Goal: Use online tool/utility: Utilize a website feature to perform a specific function

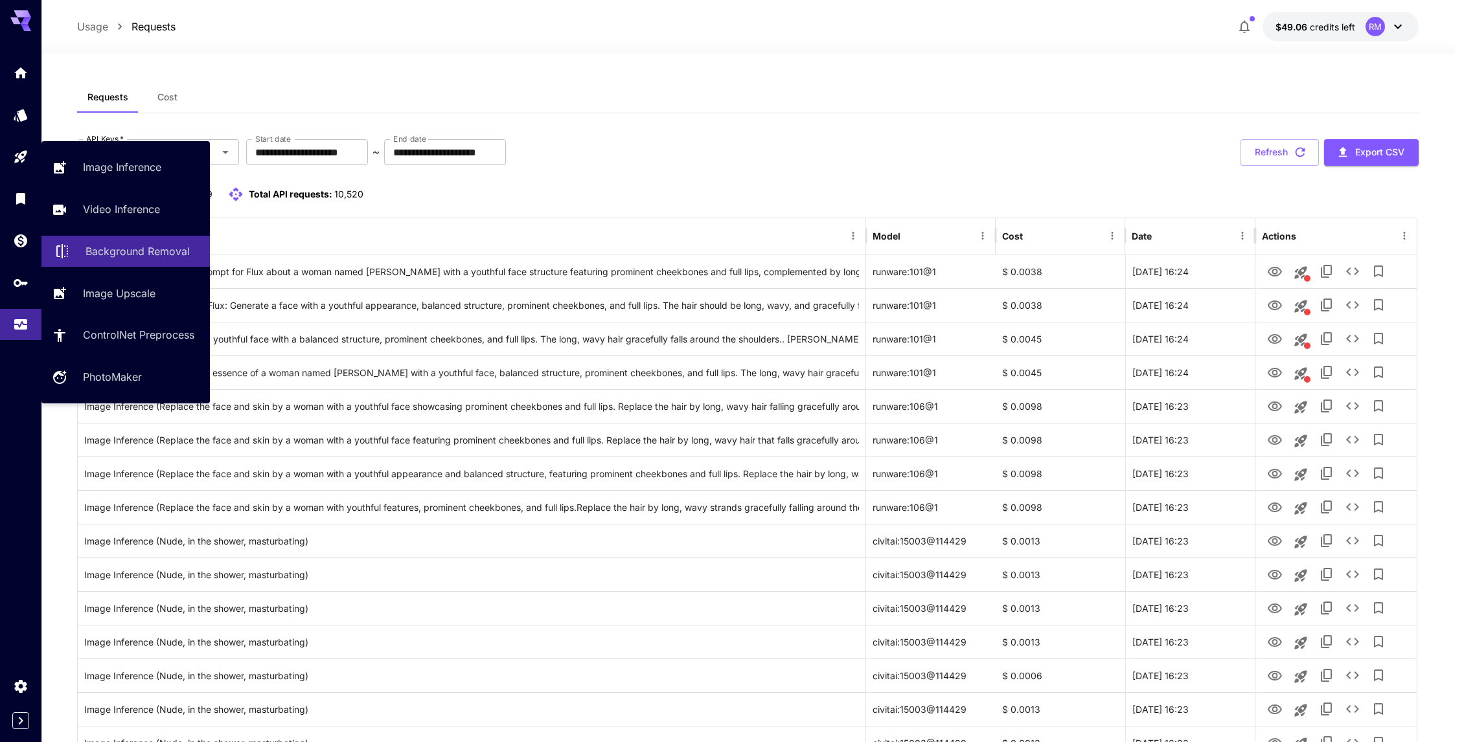
click at [79, 240] on link "Background Removal" at bounding box center [125, 252] width 168 height 32
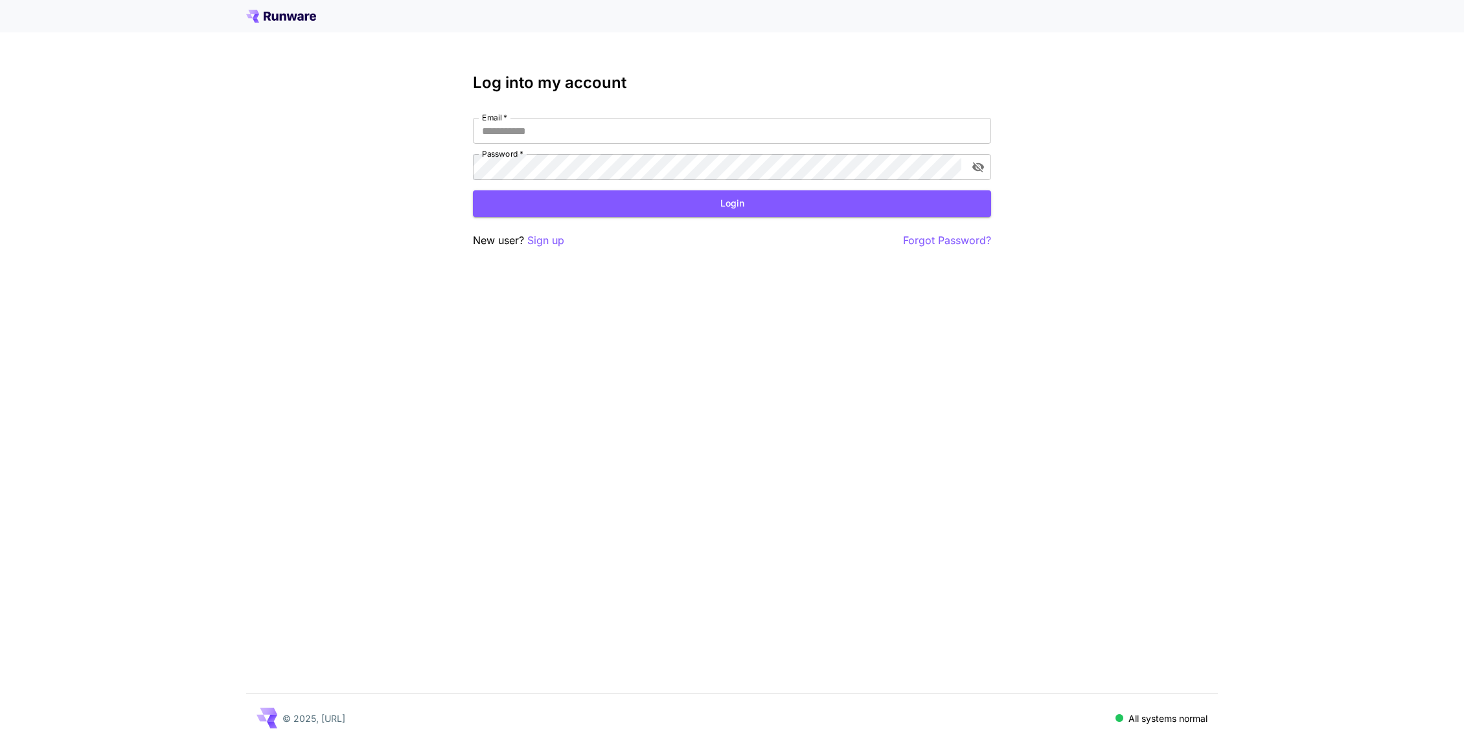
type input "**********"
click at [503, 208] on button "Login" at bounding box center [732, 203] width 518 height 27
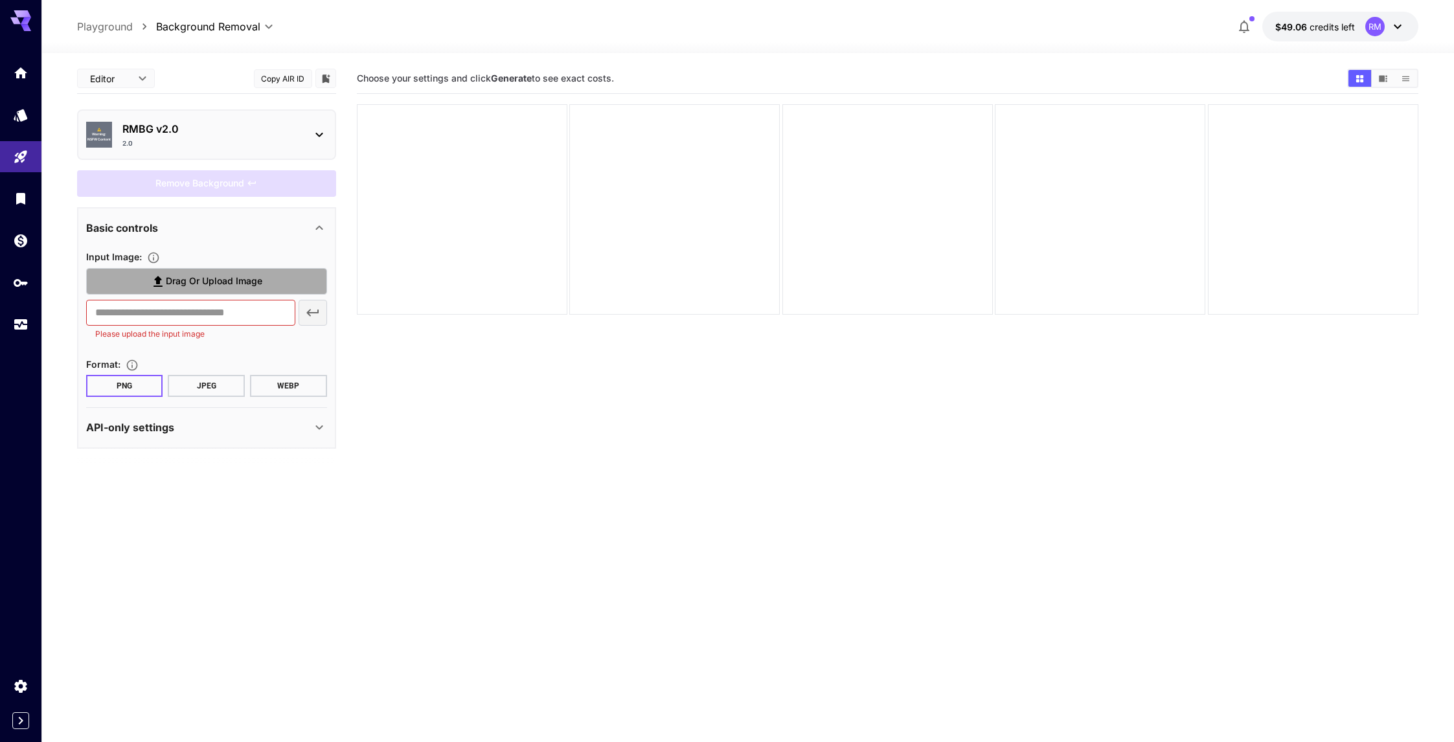
click at [196, 277] on span "Drag or upload image" at bounding box center [214, 281] width 97 height 16
click at [0, 0] on input "Drag or upload image" at bounding box center [0, 0] width 0 height 0
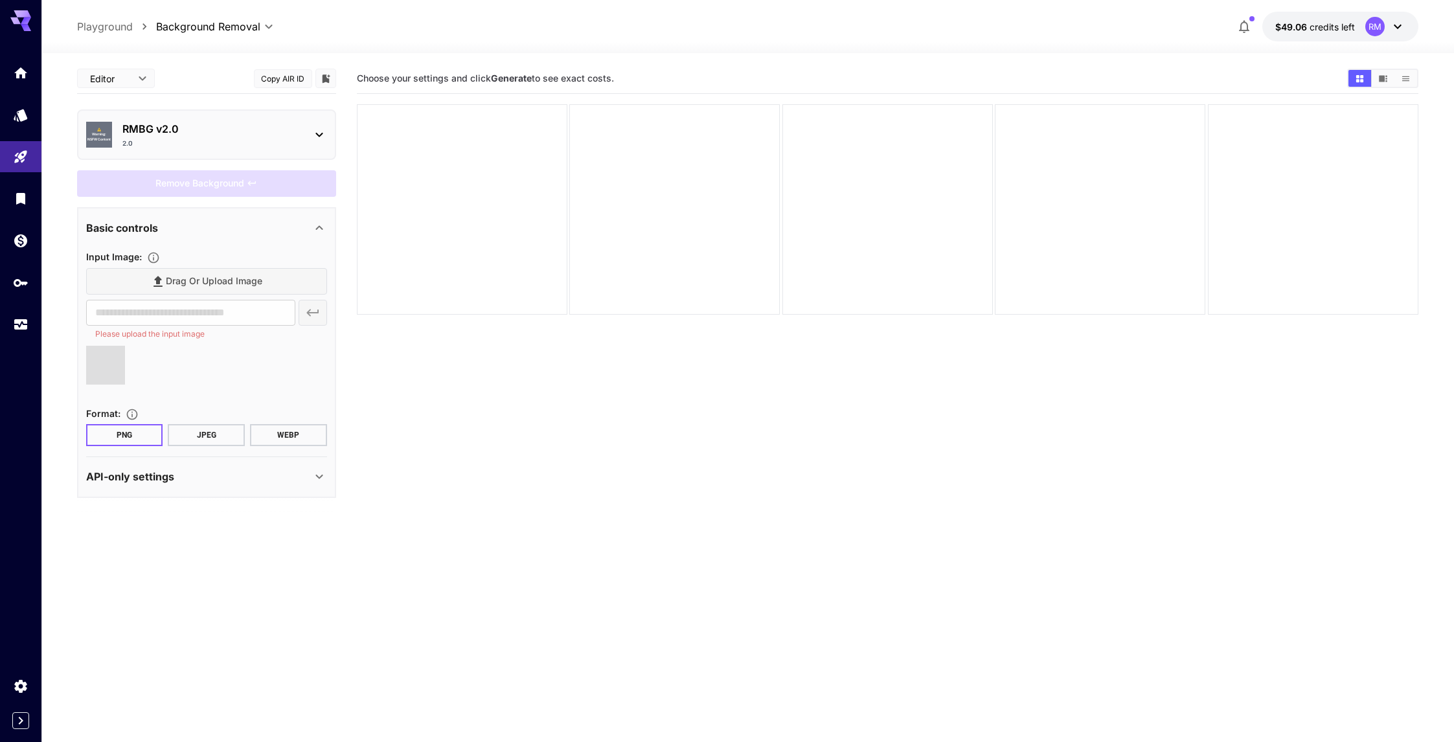
type input "**********"
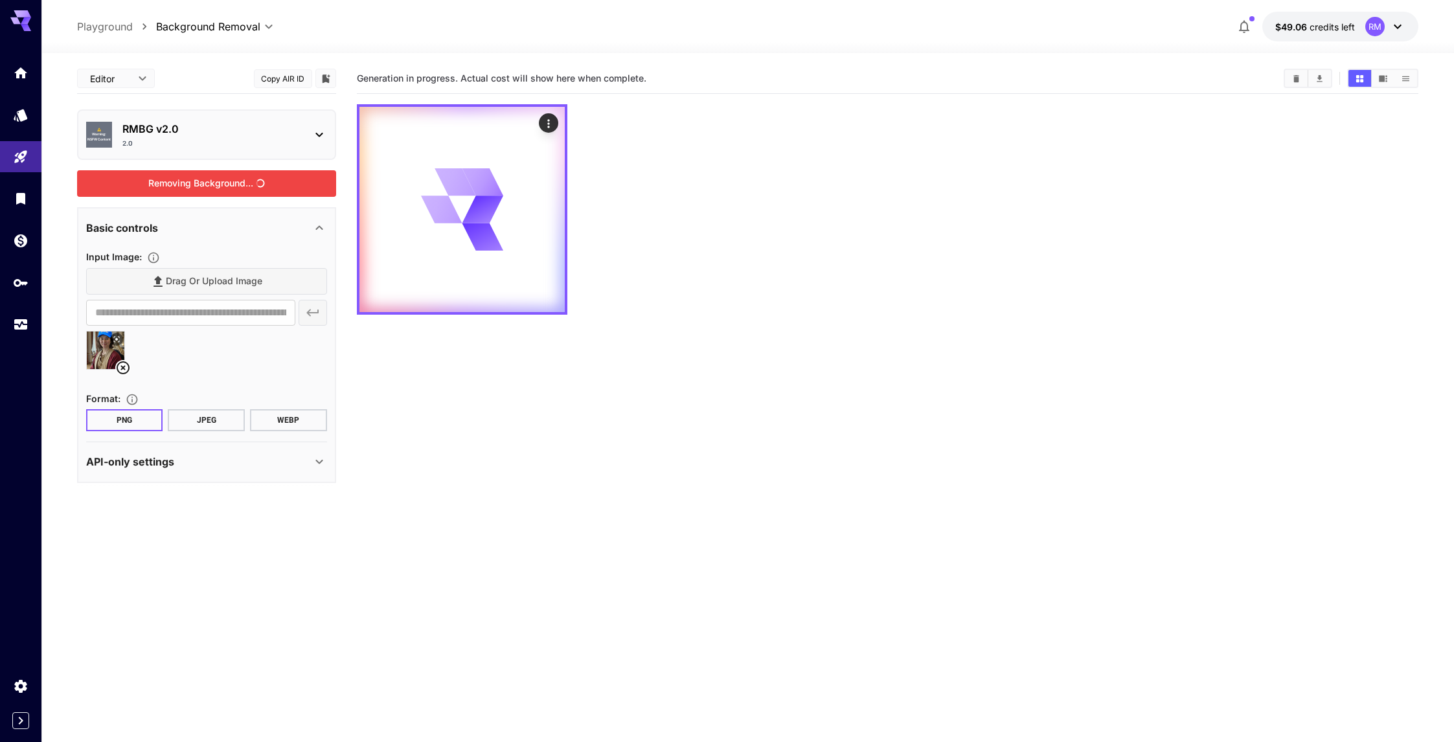
click at [223, 179] on div "Removing Background..." at bounding box center [206, 183] width 259 height 27
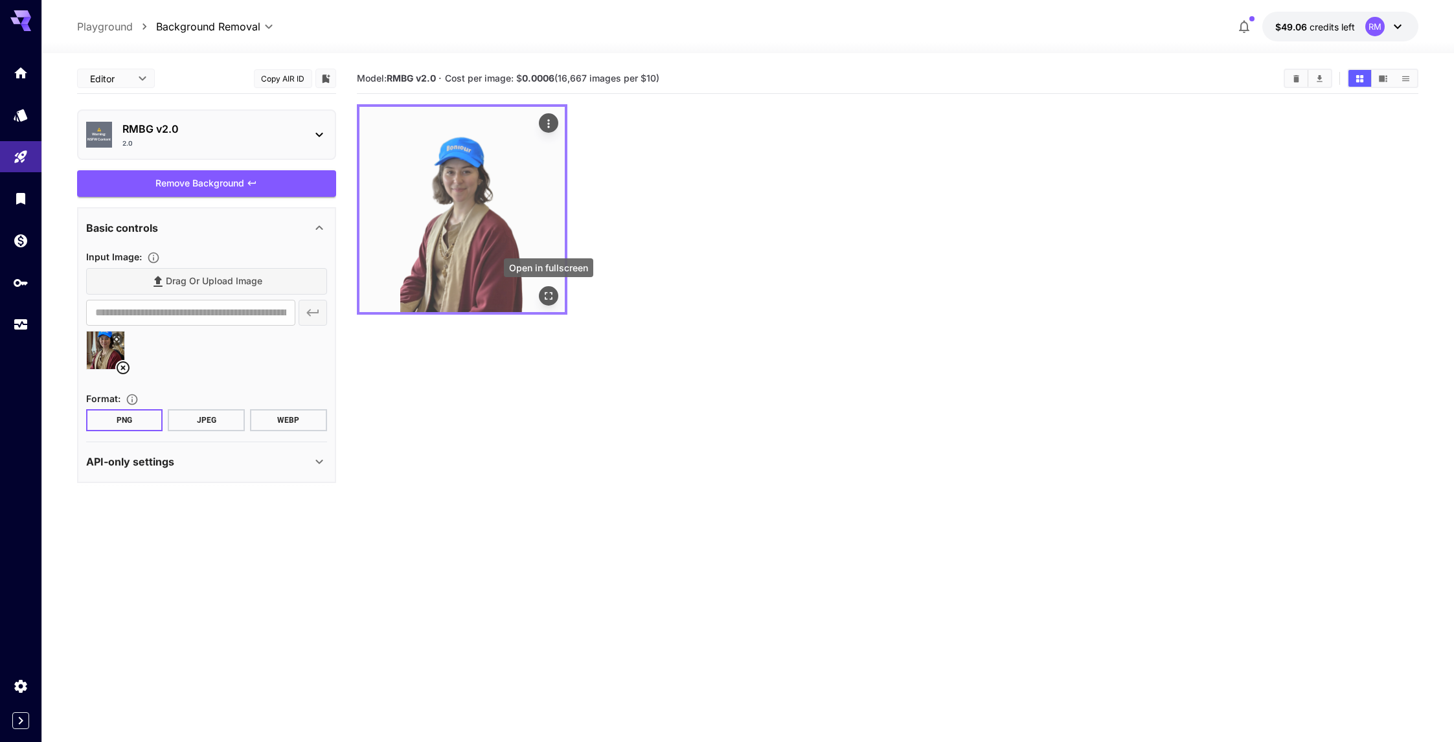
click at [554, 295] on icon "Open in fullscreen" at bounding box center [548, 296] width 13 height 13
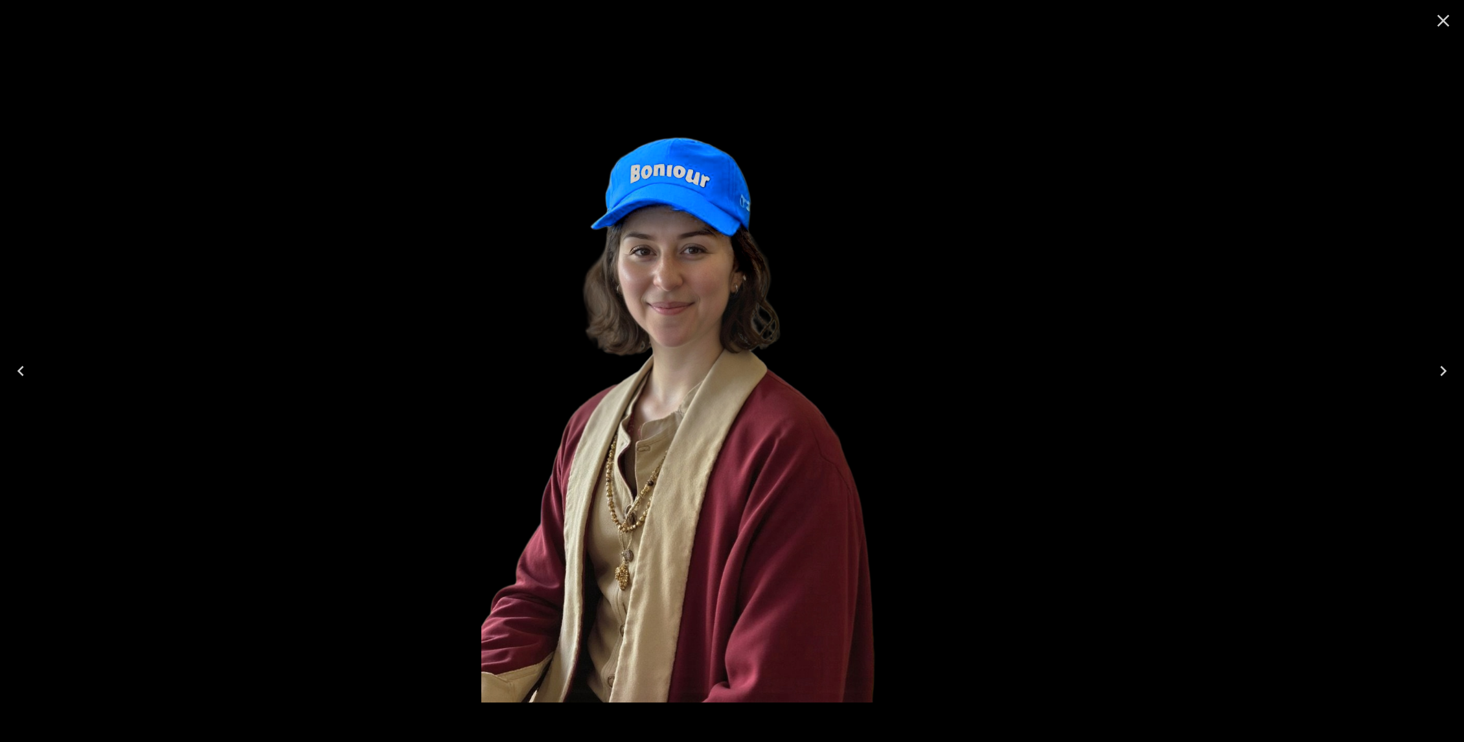
drag, startPoint x: 696, startPoint y: 317, endPoint x: 653, endPoint y: 413, distance: 104.6
click at [653, 413] on img at bounding box center [680, 371] width 398 height 663
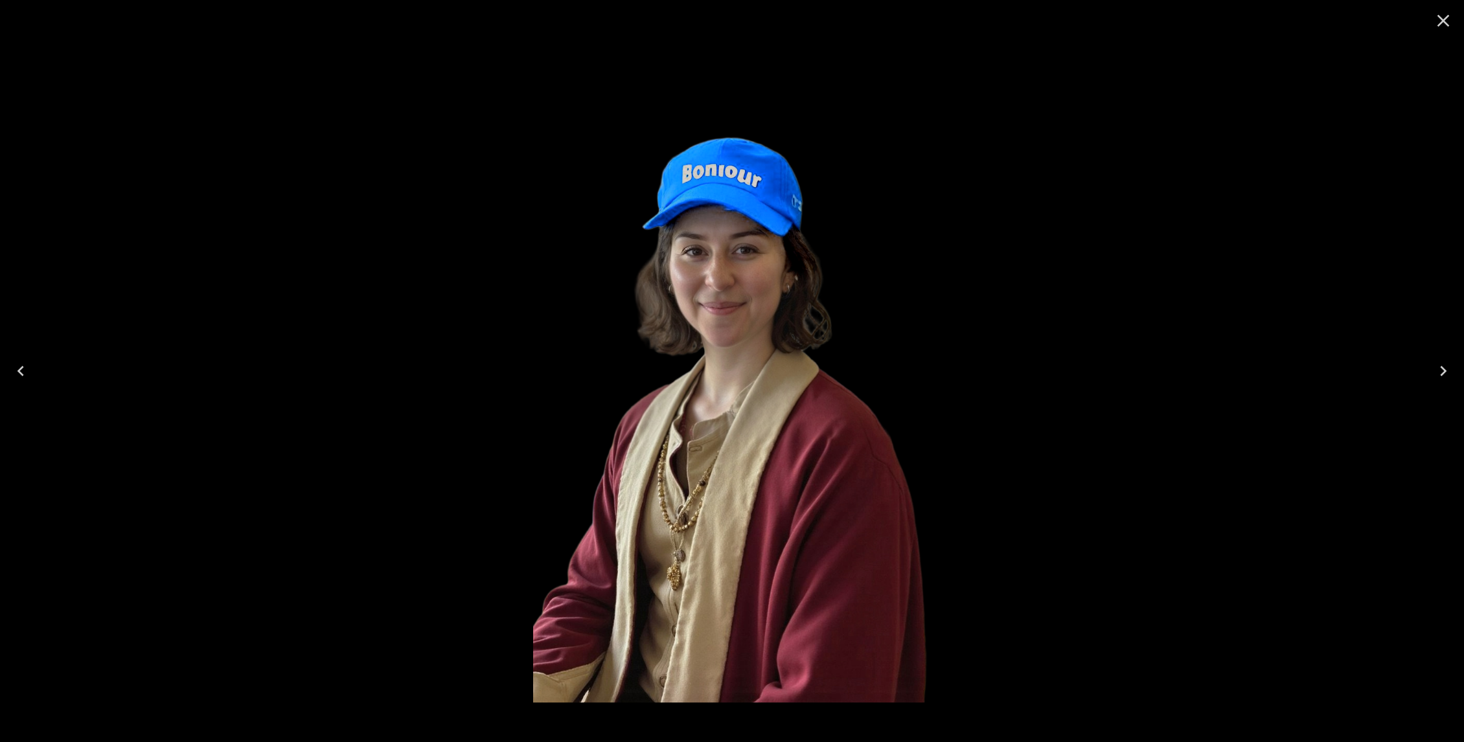
drag, startPoint x: 731, startPoint y: 401, endPoint x: 767, endPoint y: 570, distance: 172.8
click at [753, 573] on img at bounding box center [732, 371] width 398 height 663
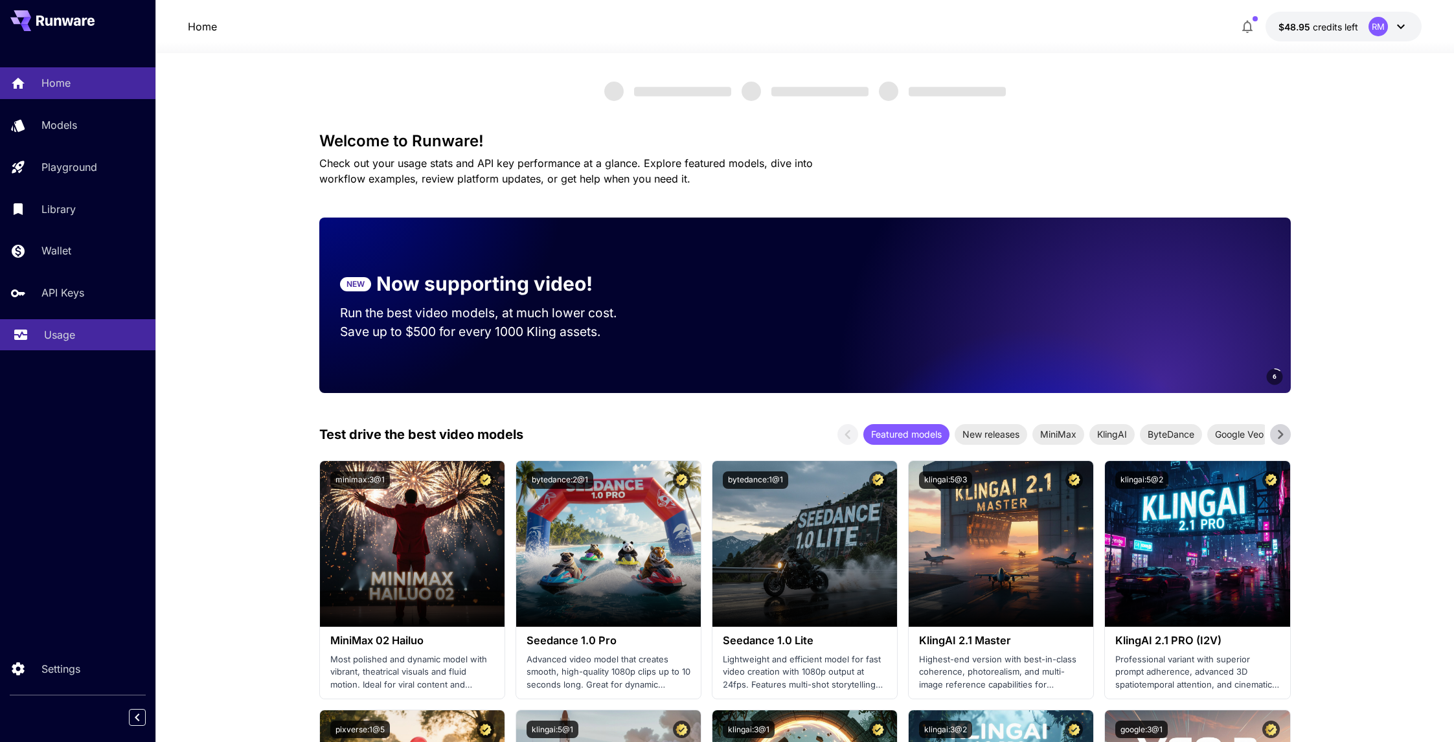
click at [84, 339] on div "Usage" at bounding box center [94, 335] width 101 height 16
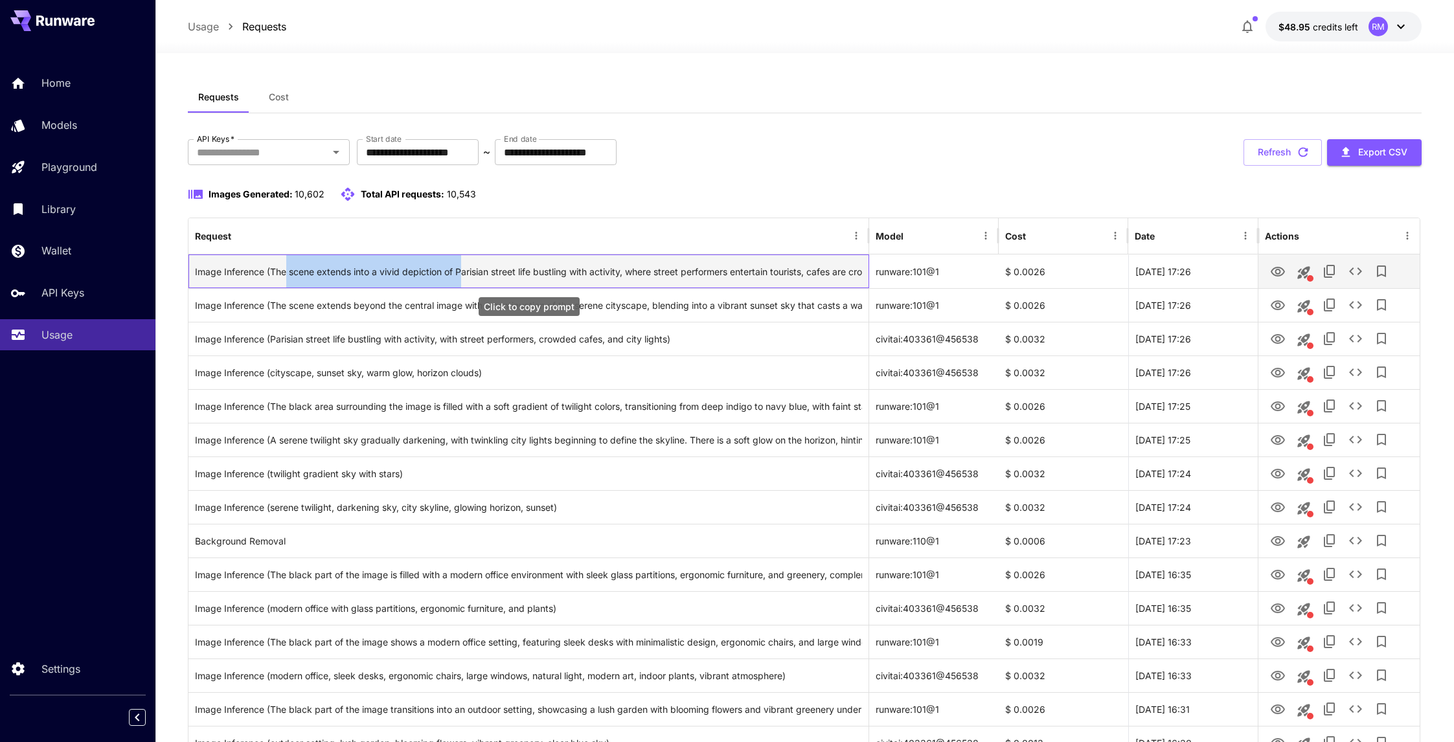
drag, startPoint x: 284, startPoint y: 270, endPoint x: 463, endPoint y: 271, distance: 178.8
click at [463, 271] on div "Image Inference (The scene extends into a vivid depiction of Parisian street li…" at bounding box center [528, 271] width 667 height 33
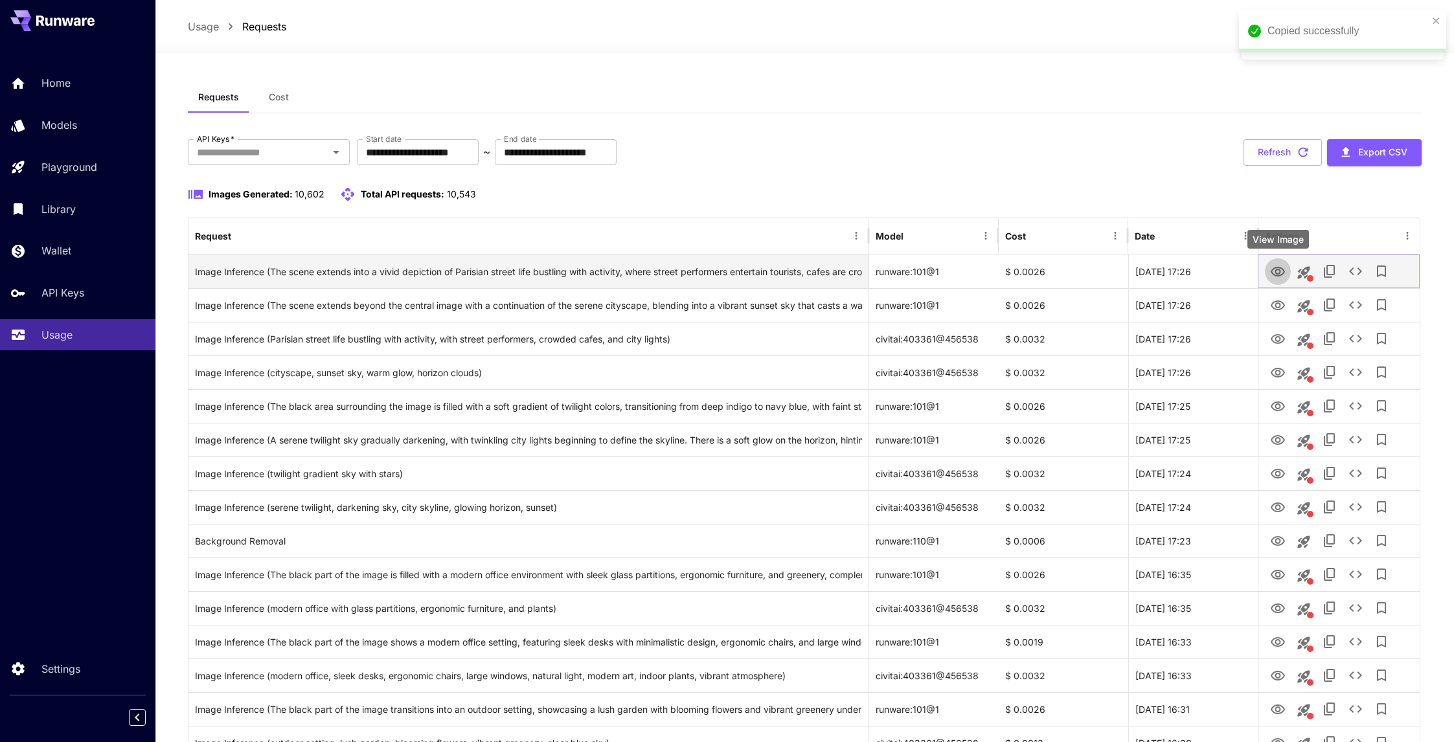
click at [1266, 276] on button "View Image" at bounding box center [1278, 271] width 26 height 27
click at [1274, 269] on icon "View Image" at bounding box center [1278, 272] width 16 height 16
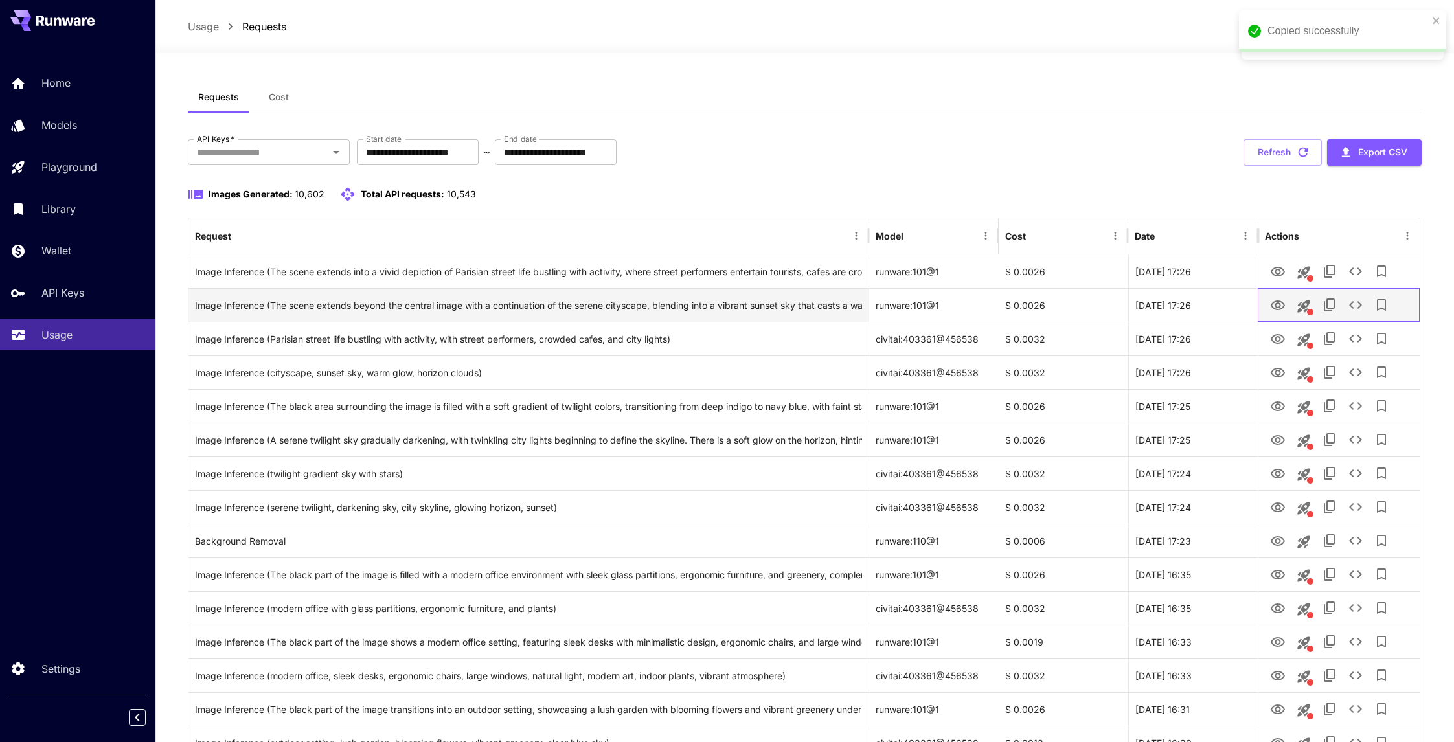
click at [1271, 291] on div at bounding box center [1339, 305] width 148 height 33
click at [1275, 312] on icon "View Image" at bounding box center [1278, 306] width 16 height 16
click at [1313, 304] on button "This request includes a reference image. Clicking this will load all other para…" at bounding box center [1304, 306] width 26 height 26
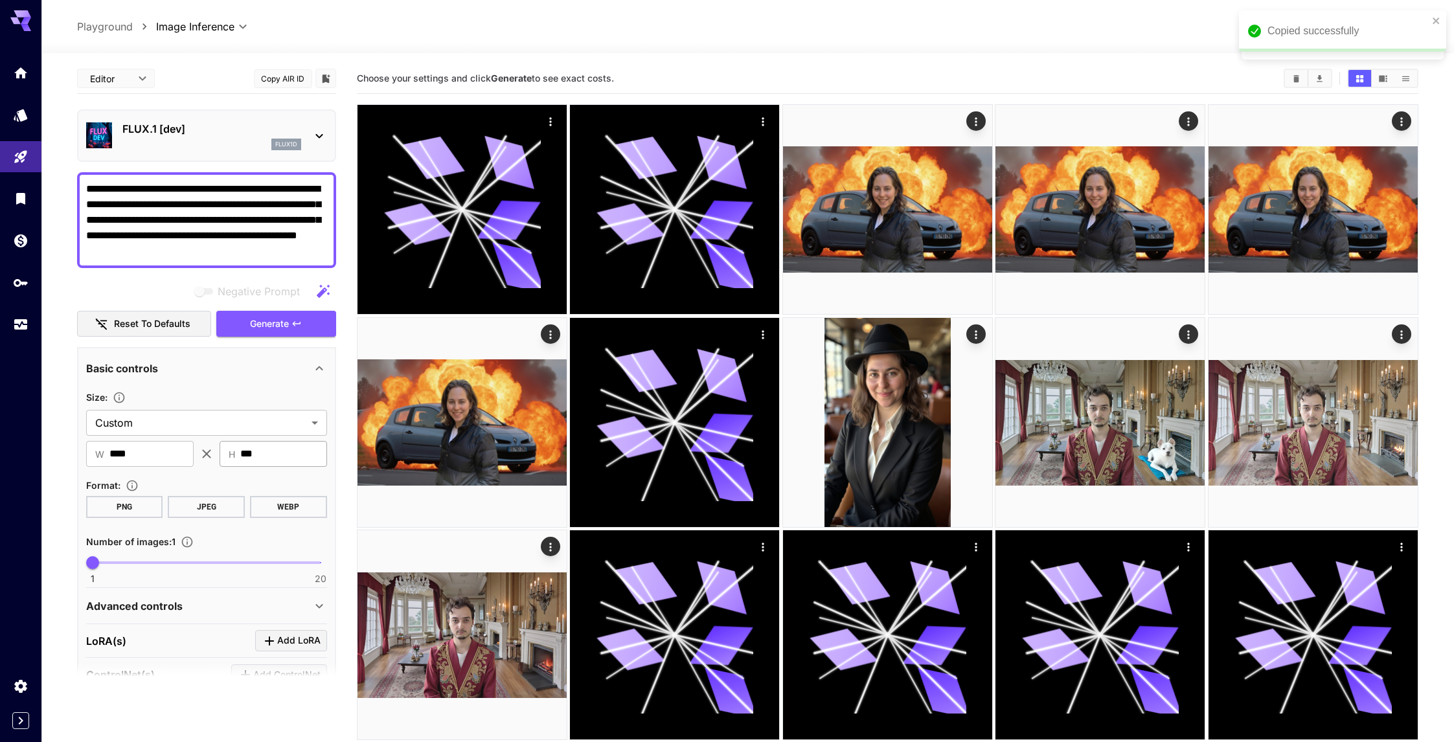
scroll to position [207, 0]
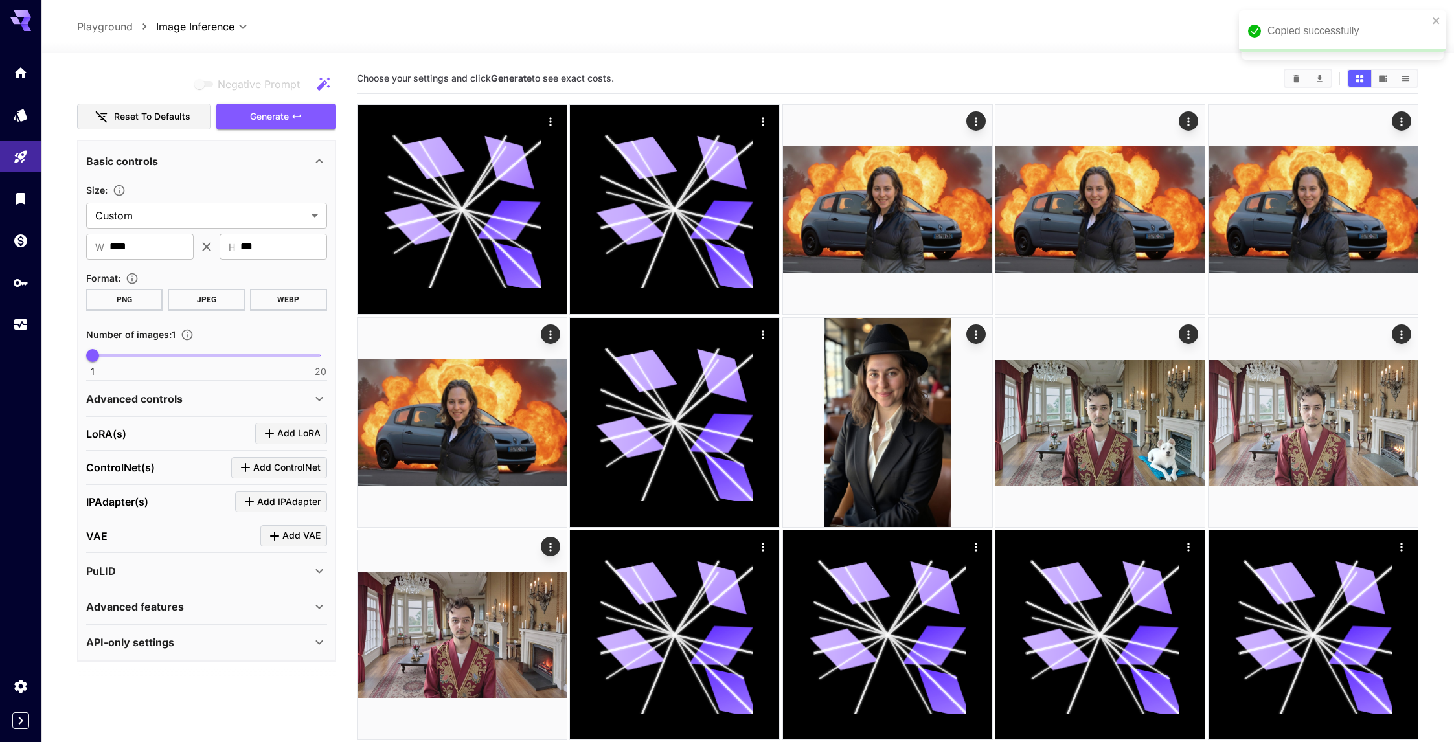
click at [130, 405] on p "Advanced controls" at bounding box center [134, 399] width 97 height 16
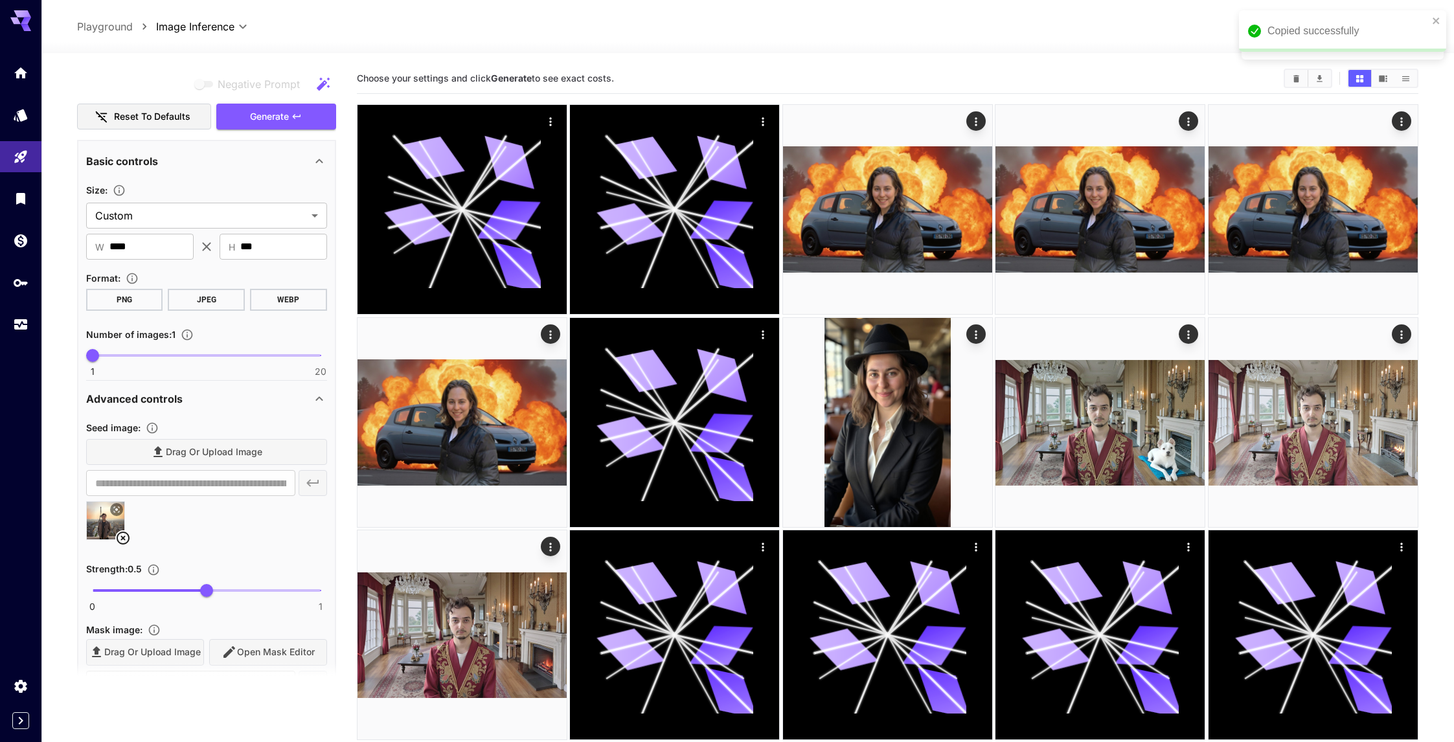
scroll to position [428, 0]
